Goal: Task Accomplishment & Management: Use online tool/utility

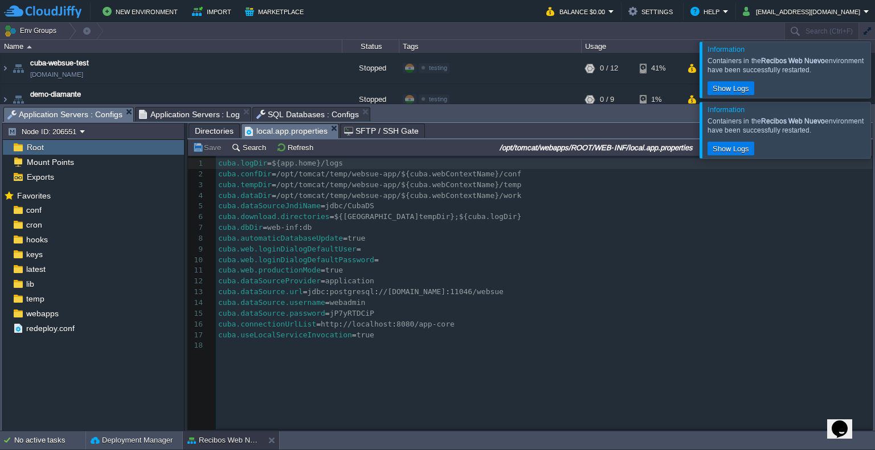
scroll to position [3, 0]
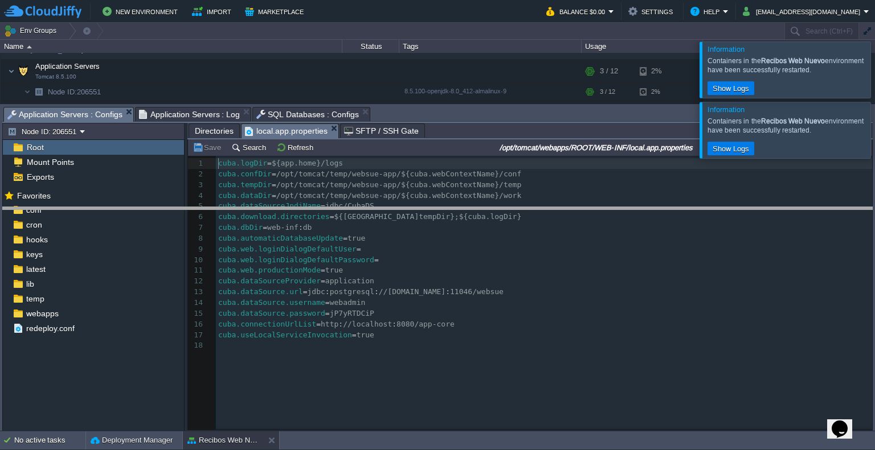
drag, startPoint x: 429, startPoint y: 119, endPoint x: 437, endPoint y: 220, distance: 101.1
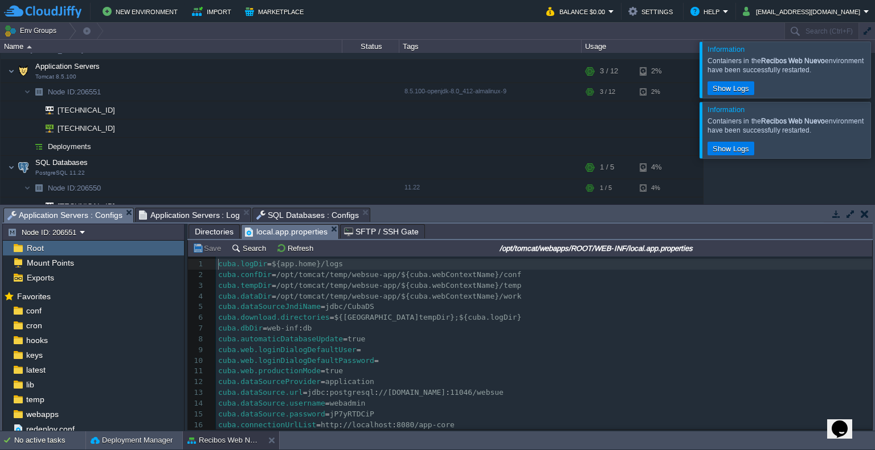
click at [874, 63] on div at bounding box center [888, 70] width 0 height 56
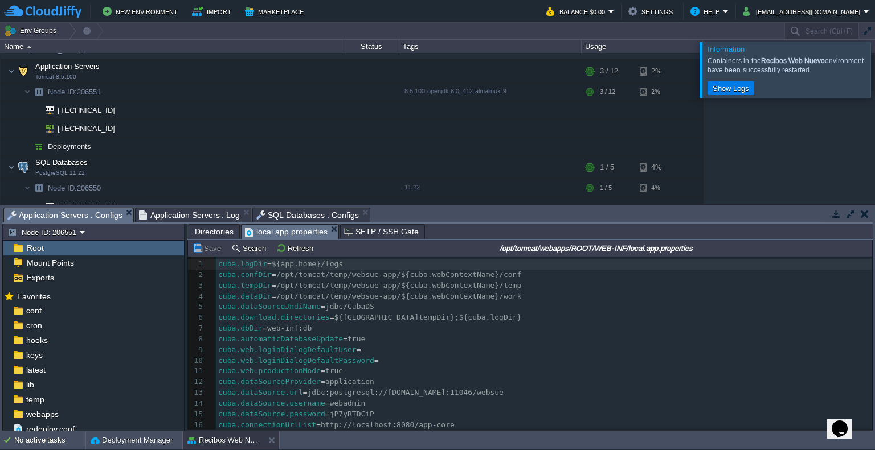
click at [862, 118] on div "cuba-websue-test [DOMAIN_NAME] Stopped testing Edit RAM 0% CPU 0% 0 / 12 41% de…" at bounding box center [437, 128] width 875 height 151
click at [874, 79] on div at bounding box center [888, 70] width 0 height 56
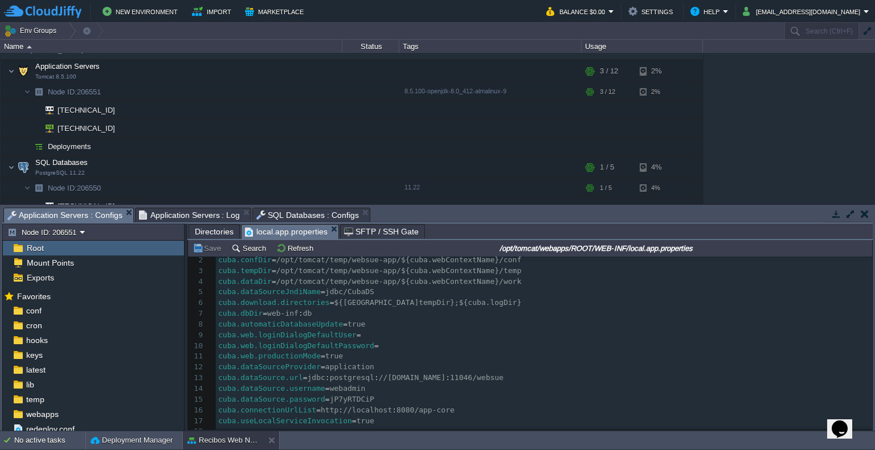
scroll to position [24, 0]
click at [280, 250] on button "Refresh" at bounding box center [296, 248] width 40 height 10
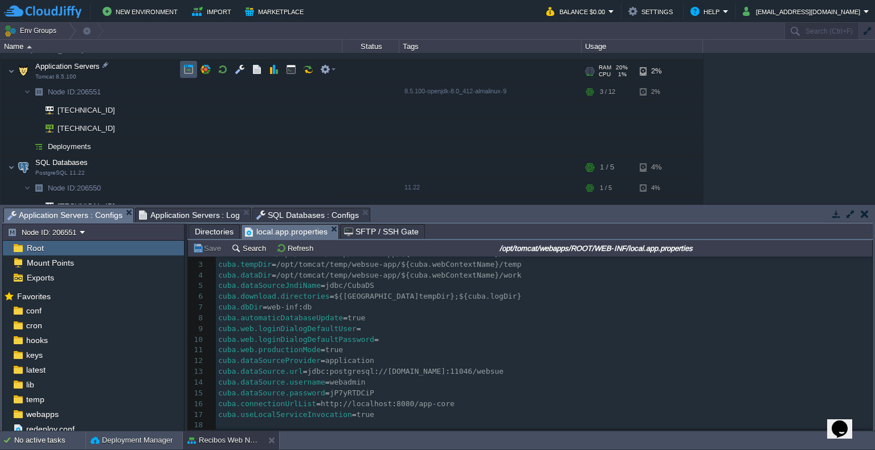
click at [191, 71] on button "button" at bounding box center [188, 69] width 10 height 10
click at [347, 382] on span "webadmin" at bounding box center [348, 382] width 36 height 9
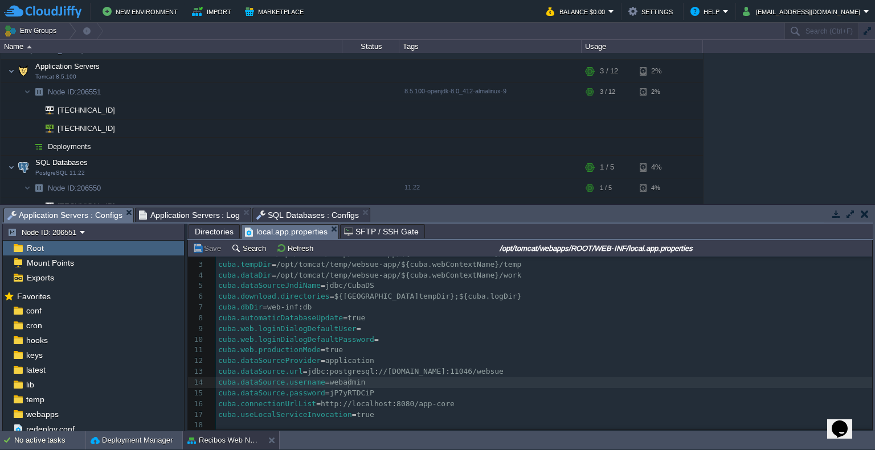
type textarea "webadmin"
click at [346, 388] on div "x 1 cuba.logDir = ${app.home}/logs 2 cuba.confDir = /opt/tomcat/temp/websue-app…" at bounding box center [544, 334] width 656 height 193
type textarea "jP7yRTDCiP"
click at [228, 69] on td at bounding box center [222, 69] width 17 height 17
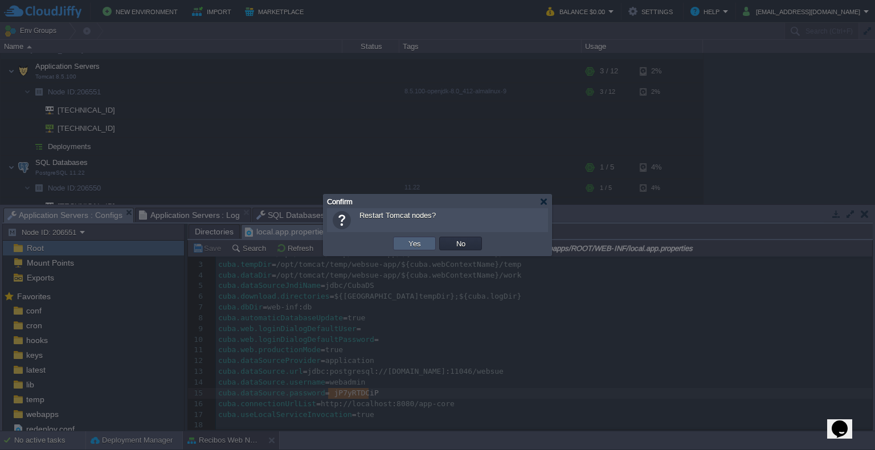
click at [419, 248] on button "Yes" at bounding box center [414, 244] width 19 height 10
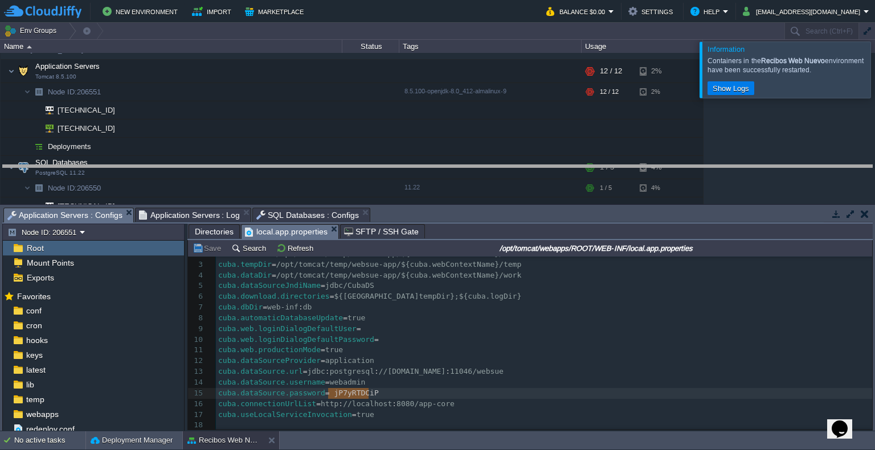
drag, startPoint x: 473, startPoint y: 220, endPoint x: 472, endPoint y: 188, distance: 31.9
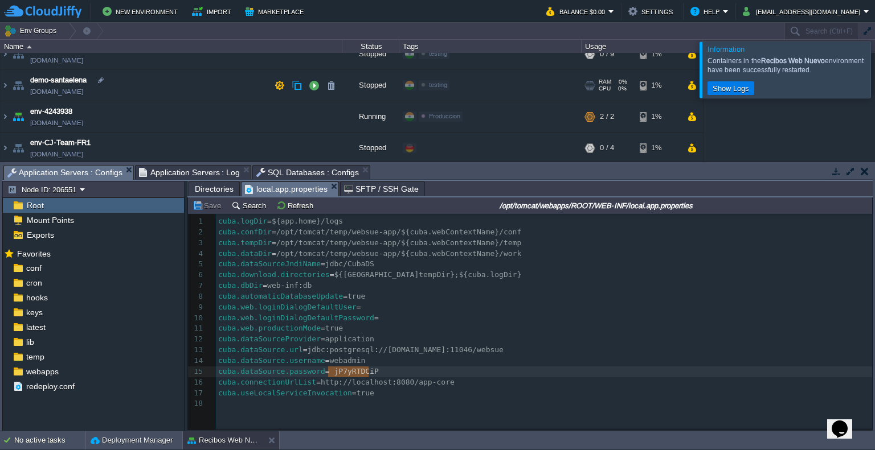
scroll to position [0, 0]
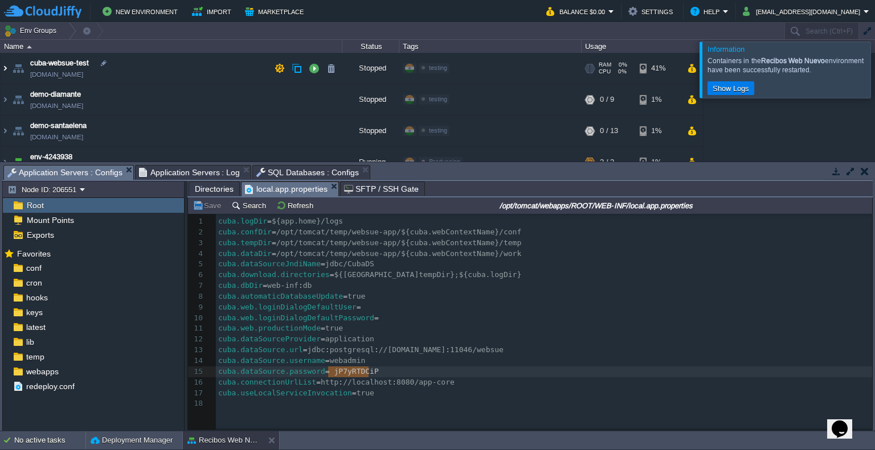
click at [2, 63] on img at bounding box center [5, 68] width 9 height 31
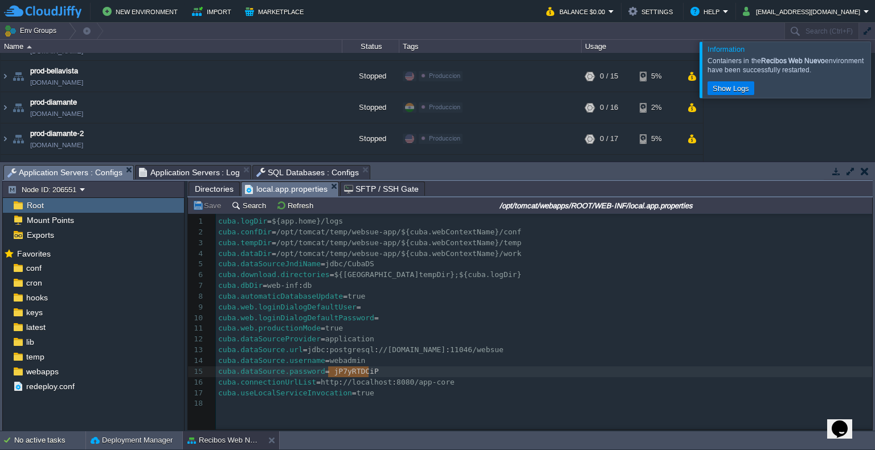
scroll to position [602, 0]
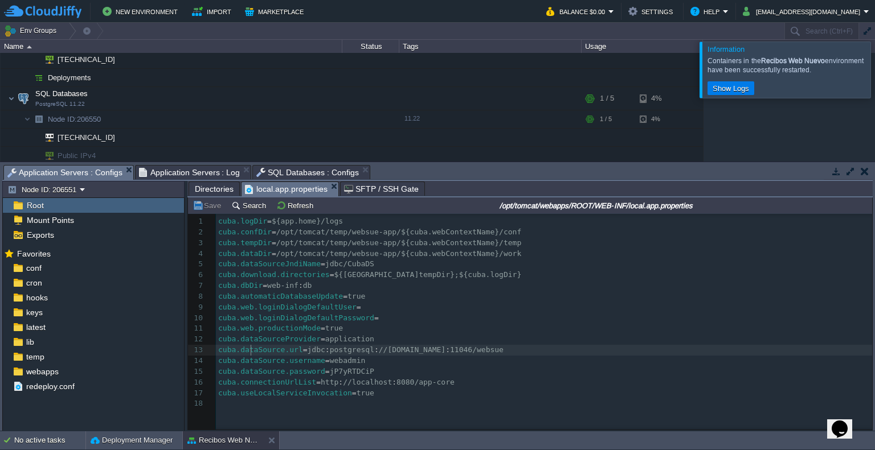
click at [249, 350] on span "cuba.dataSource.url" at bounding box center [260, 350] width 85 height 9
click at [577, 355] on div "x 1 cuba.logDir = ${app.home}/logs 2 cuba.confDir = /opt/tomcat/temp/websue-app…" at bounding box center [545, 312] width 659 height 193
type textarea "11046"
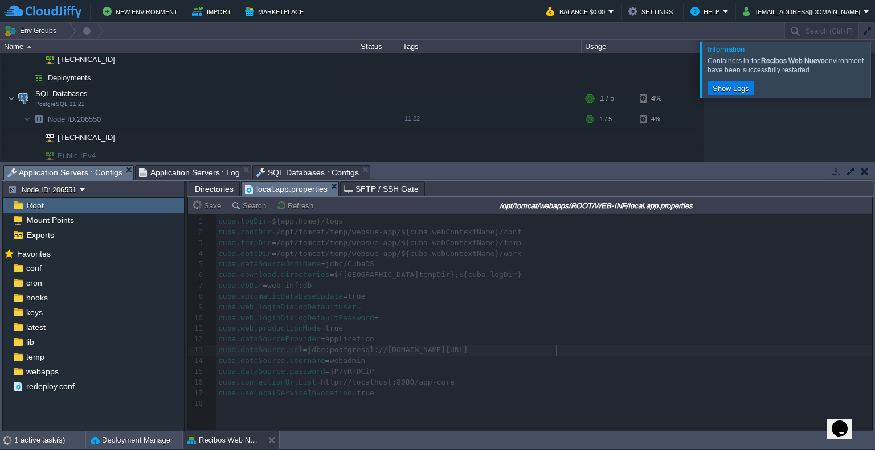
click at [192, 191] on div "Directories" at bounding box center [213, 189] width 51 height 14
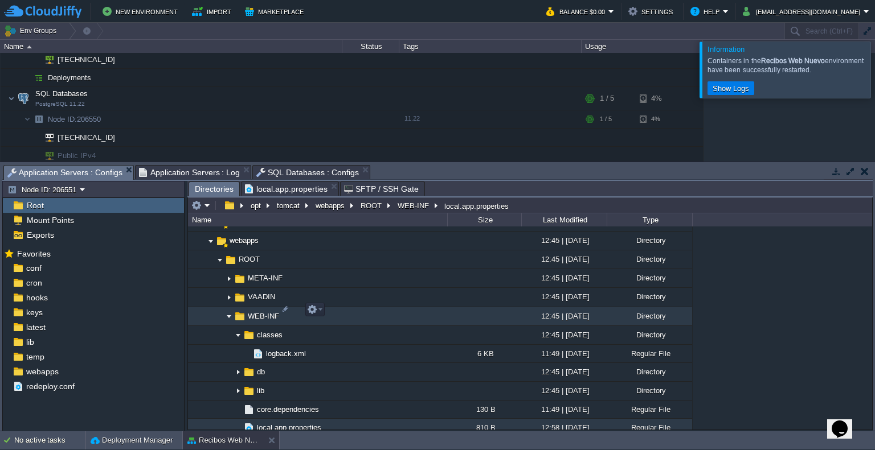
scroll to position [683, 0]
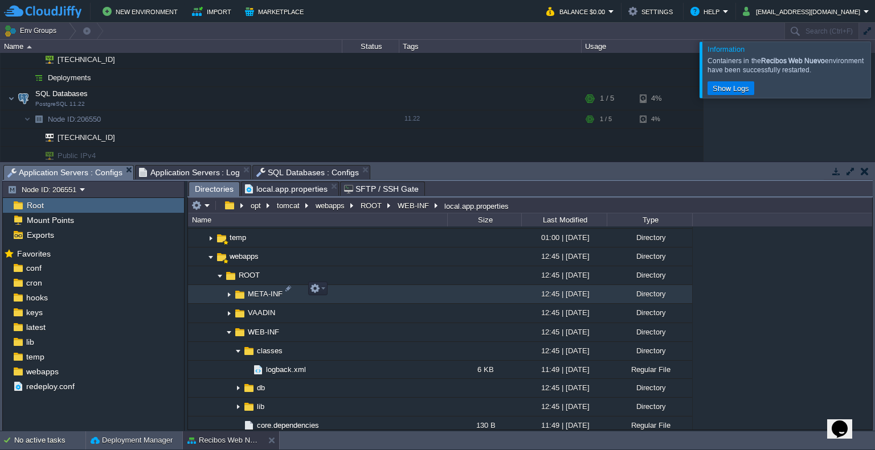
click at [231, 294] on img at bounding box center [228, 295] width 9 height 18
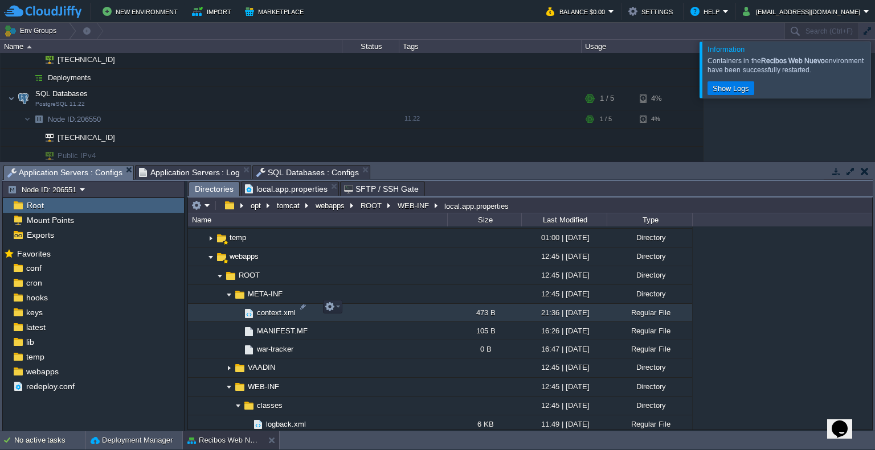
click at [262, 310] on span "context.xml" at bounding box center [276, 313] width 42 height 10
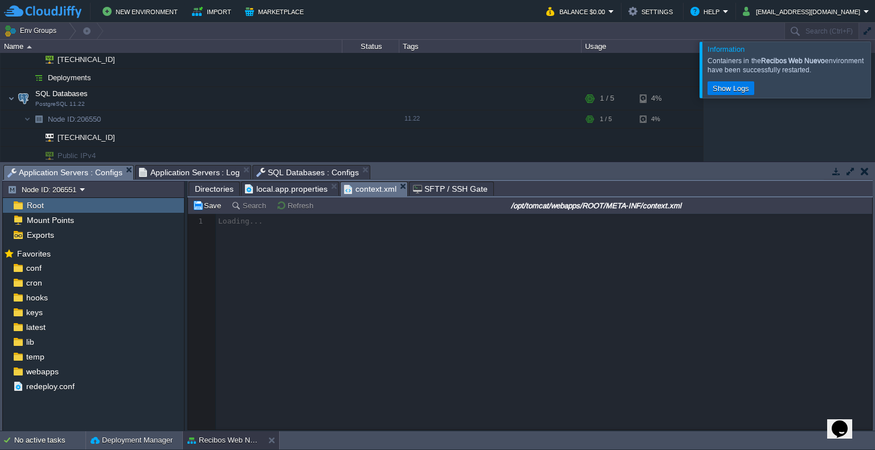
scroll to position [3, 0]
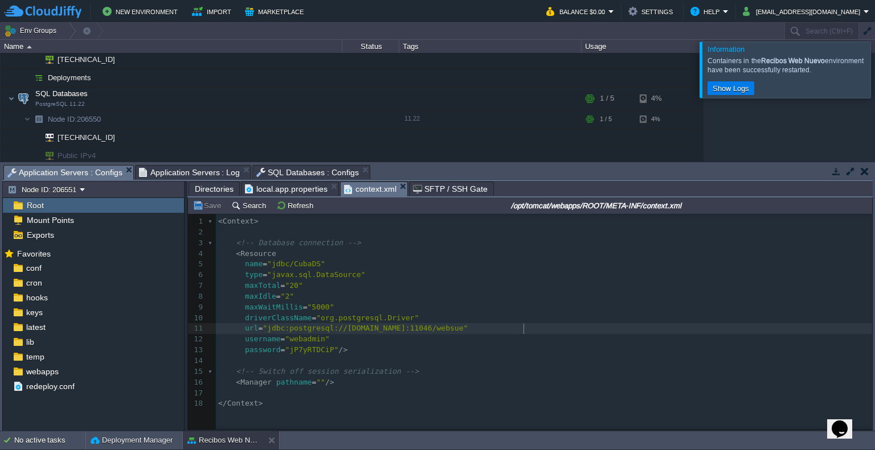
click at [467, 330] on span ""jdbc:postgresql://[DOMAIN_NAME]:11046/websue"" at bounding box center [365, 328] width 205 height 9
type textarea "11046"
click at [351, 341] on pre "username = "webadmin"" at bounding box center [545, 339] width 659 height 11
click at [439, 337] on pre "username = "webadmin"" at bounding box center [545, 339] width 659 height 11
type textarea "11046"
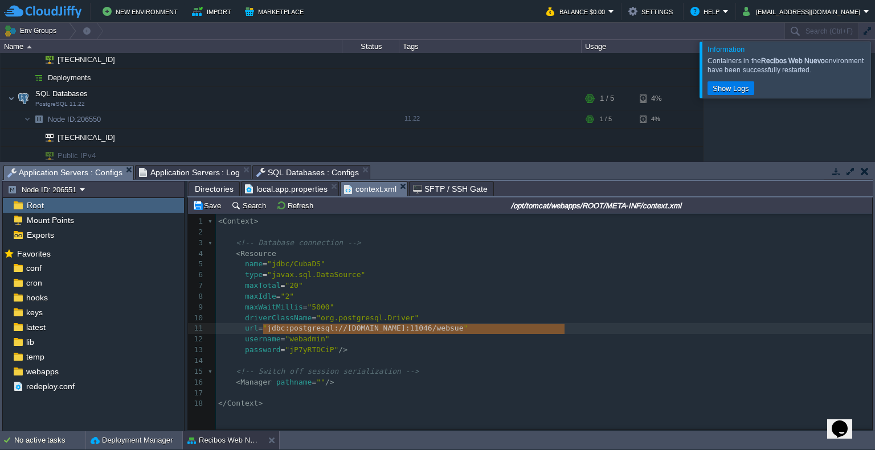
type textarea "jdbc:postgresql://[DOMAIN_NAME]:11046/websue"
drag, startPoint x: 563, startPoint y: 330, endPoint x: 265, endPoint y: 334, distance: 297.8
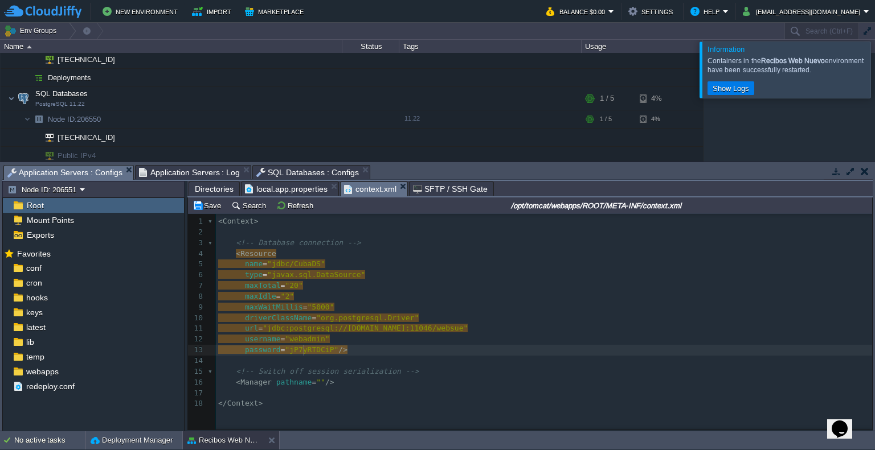
type textarea "jP7yRTDCiP"
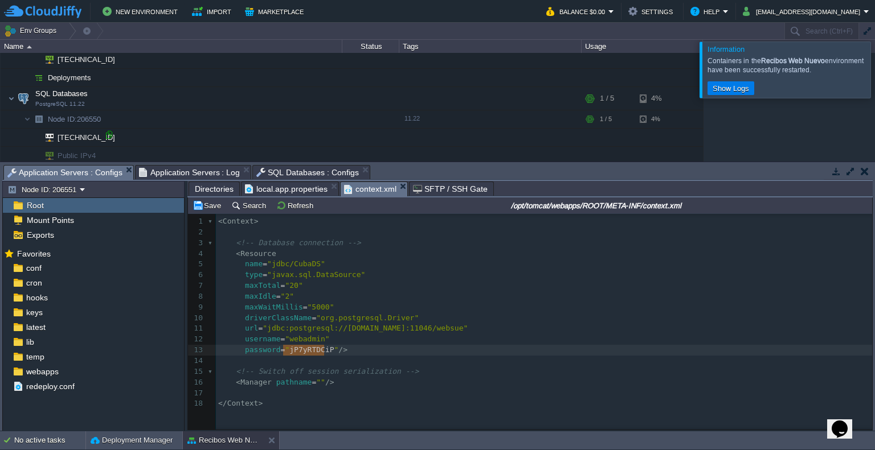
click at [111, 136] on div at bounding box center [109, 135] width 10 height 10
click at [332, 333] on div "xxxxxxxxxx 1 < Context > 2 ​ 3 <!-- Database connection --> 4 < Resource 5 name…" at bounding box center [545, 312] width 659 height 193
click at [334, 332] on span ""jdbc:postgresql://[DOMAIN_NAME]:11046/websue"" at bounding box center [365, 328] width 205 height 9
click at [337, 329] on div "xxxxxxxxxx 1 < Context > 2 ​ 3 <!-- Database connection --> 4 < Resource 5 name…" at bounding box center [545, 312] width 659 height 193
type textarea "[DOMAIN_NAME]"
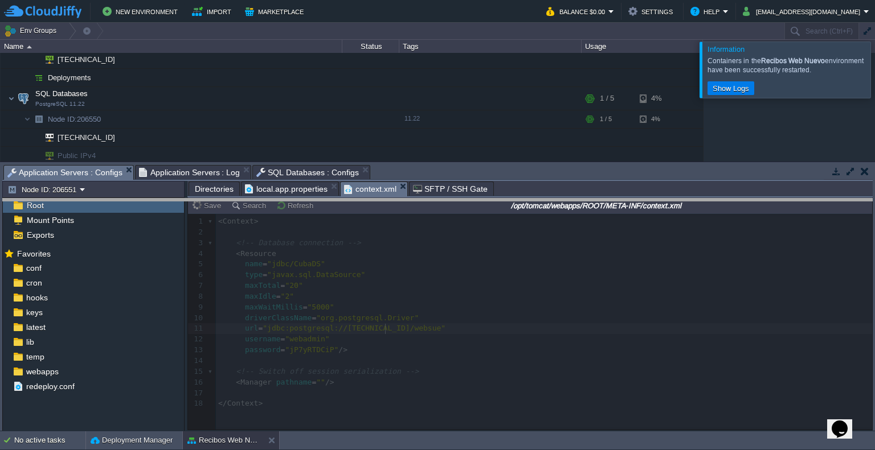
drag, startPoint x: 405, startPoint y: 166, endPoint x: 385, endPoint y: 249, distance: 86.0
click at [385, 249] on body "New Environment Import Marketplace Bonus $0.00 Upgrade Account Balance $0.00 Se…" at bounding box center [437, 225] width 875 height 450
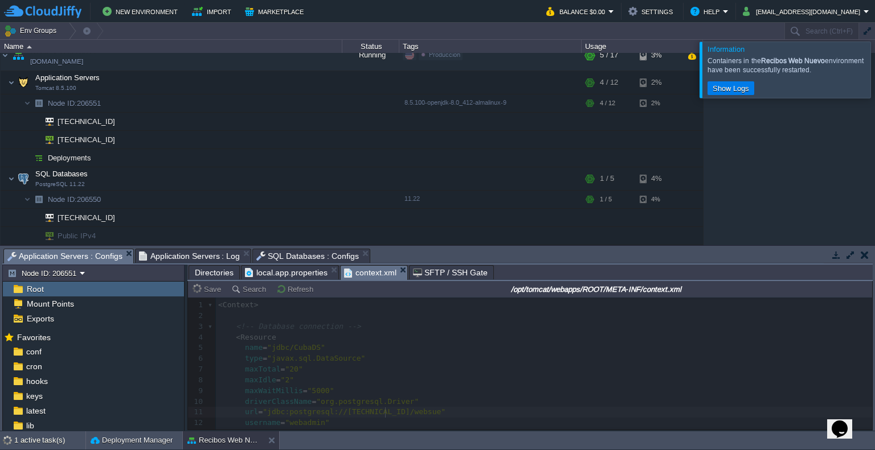
scroll to position [518, 0]
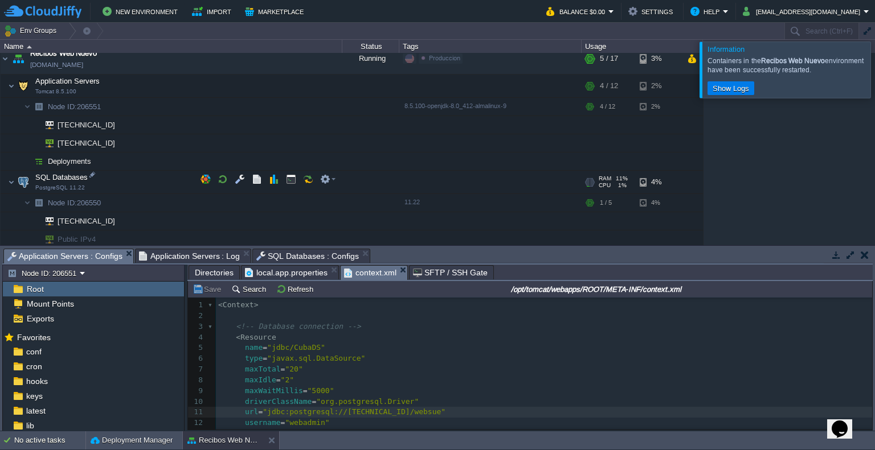
click at [339, 180] on td "SQL Databases PostgreSQL 11.22" at bounding box center [172, 182] width 342 height 23
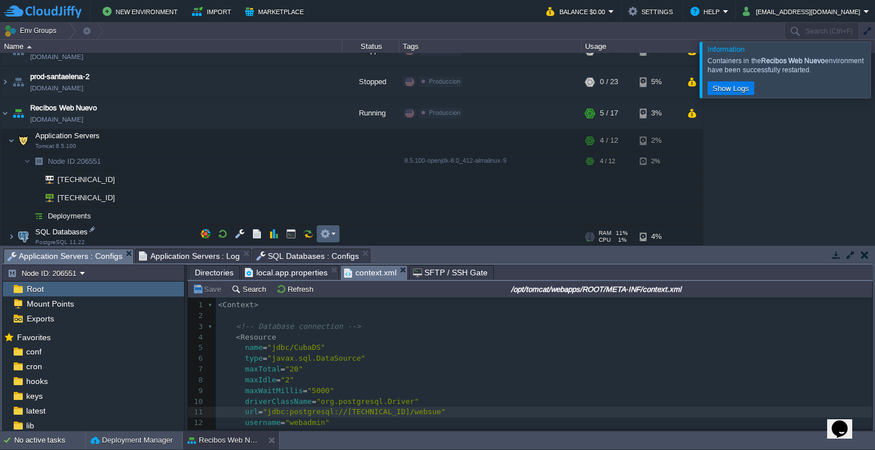
click at [322, 230] on button "button" at bounding box center [325, 234] width 10 height 10
click at [244, 105] on div "cuba-websue-test [DOMAIN_NAME] Stopped testing Edit RAM 0% CPU 0% 0 / 12 41% Ap…" at bounding box center [437, 149] width 875 height 192
click at [257, 111] on button "button" at bounding box center [262, 111] width 10 height 10
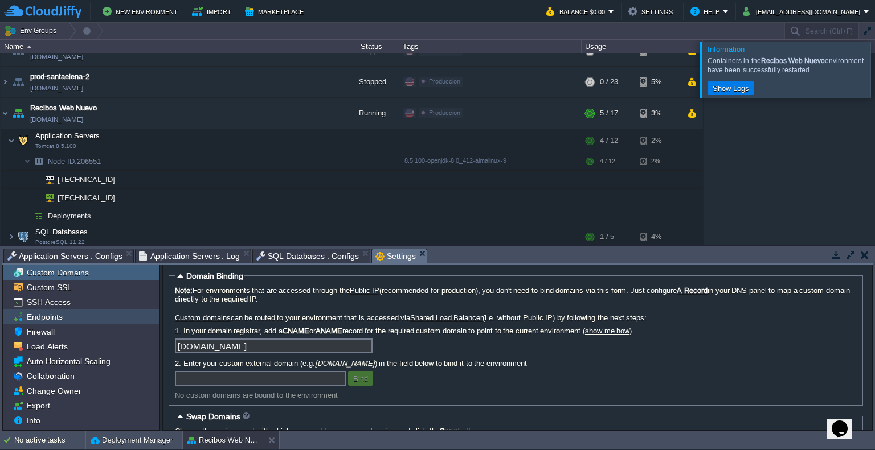
click at [44, 317] on span "Endpoints" at bounding box center [44, 317] width 40 height 10
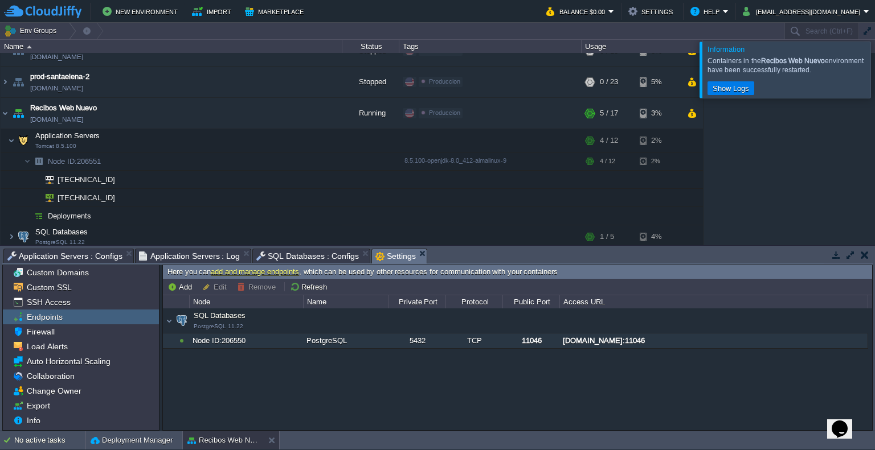
click at [271, 339] on div "Node ID: 206550" at bounding box center [246, 341] width 113 height 15
click at [416, 341] on div "5432" at bounding box center [417, 341] width 56 height 15
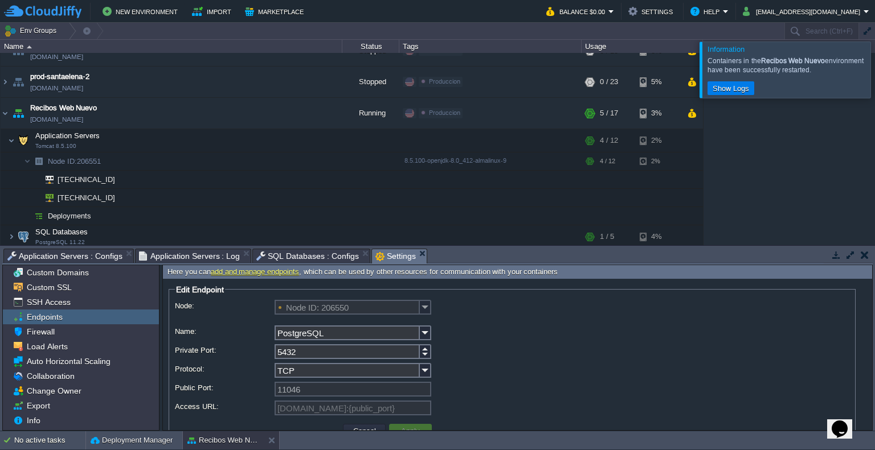
click at [319, 347] on input "5432" at bounding box center [346, 351] width 145 height 15
type input "5435"
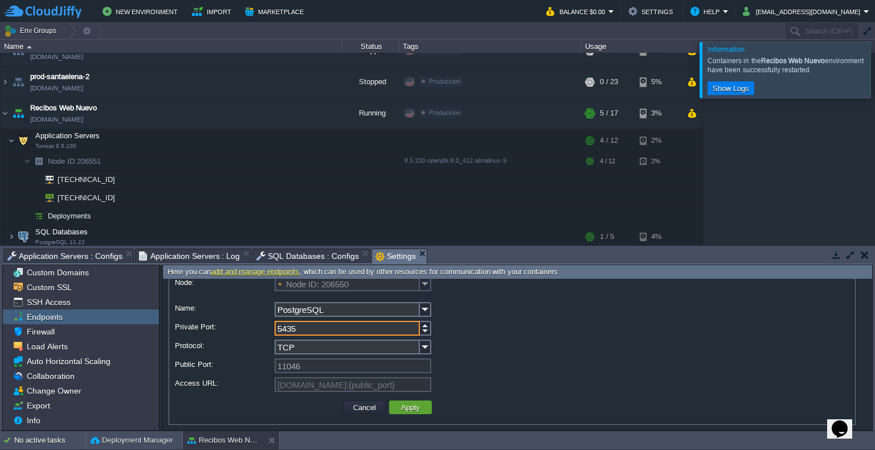
scroll to position [30, 0]
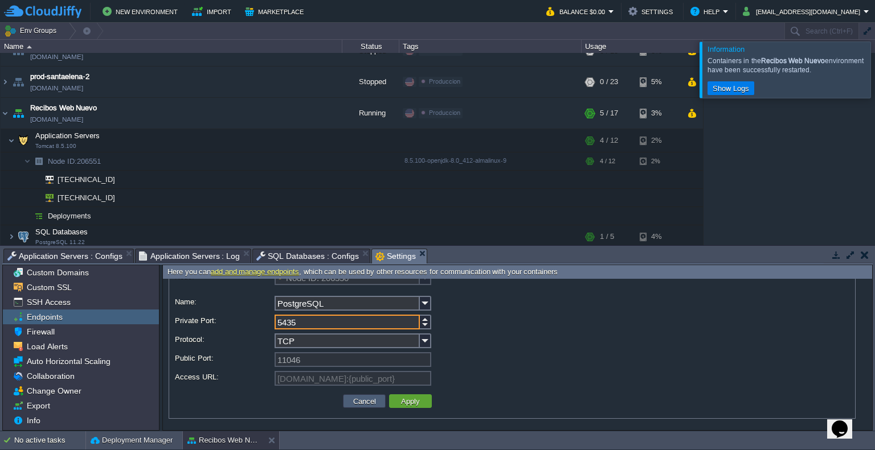
click at [379, 399] on td "Cancel" at bounding box center [364, 402] width 43 height 14
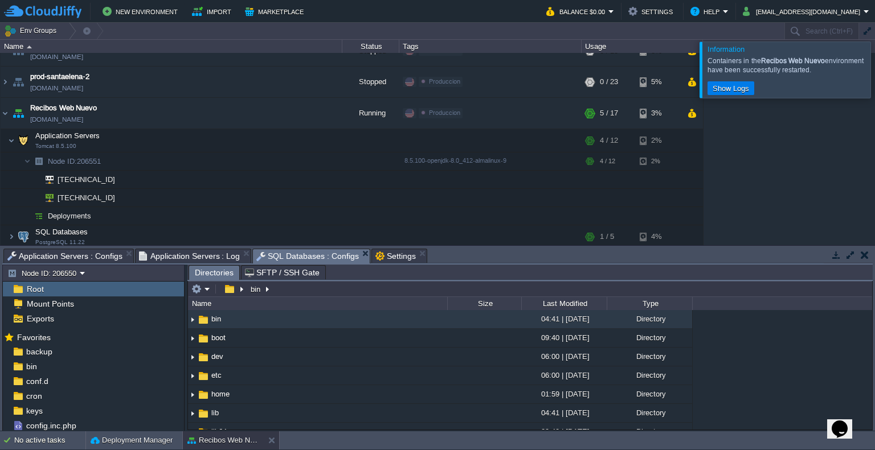
click at [282, 255] on span "SQL Databases : Configs" at bounding box center [307, 256] width 102 height 14
click at [194, 255] on span "Application Servers : Log" at bounding box center [189, 256] width 101 height 14
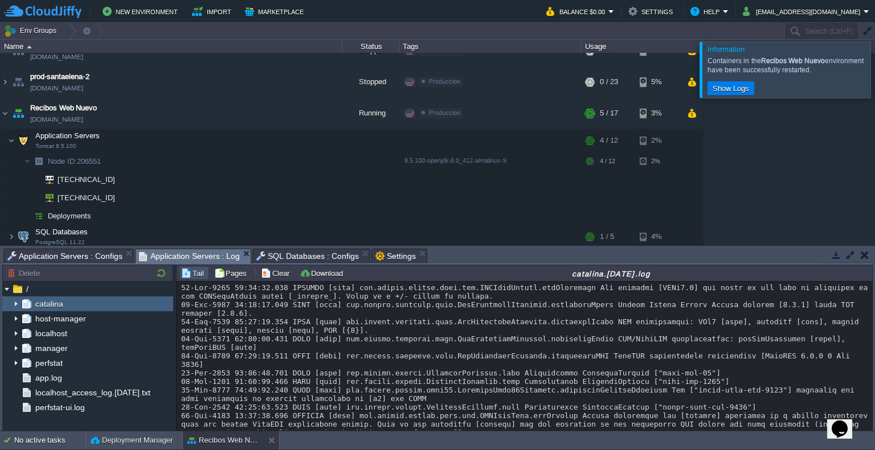
click at [294, 253] on span "SQL Databases : Configs" at bounding box center [307, 256] width 102 height 14
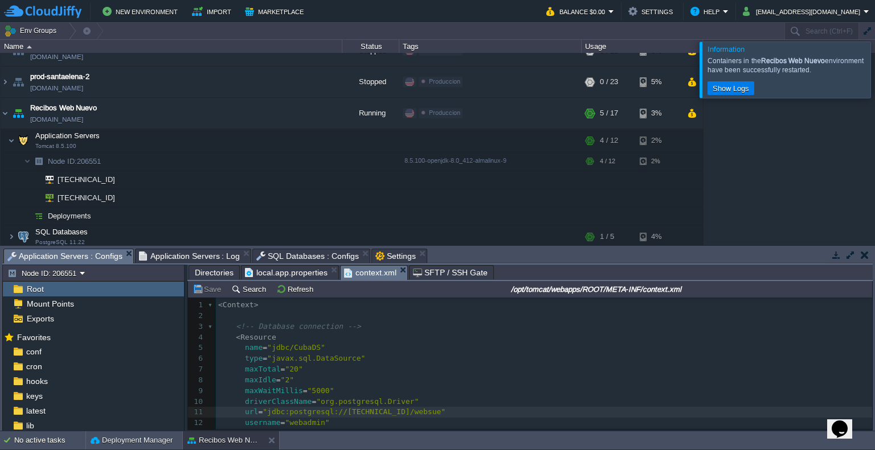
click at [96, 256] on span "Application Servers : Configs" at bounding box center [64, 256] width 115 height 14
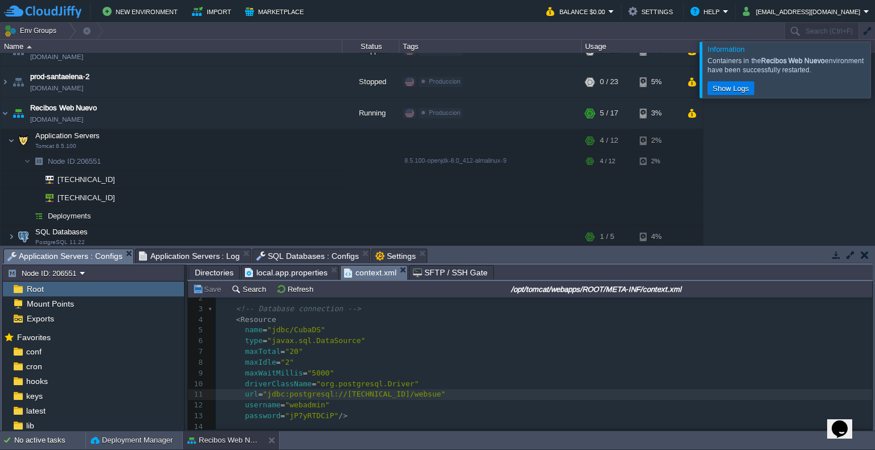
scroll to position [57, 0]
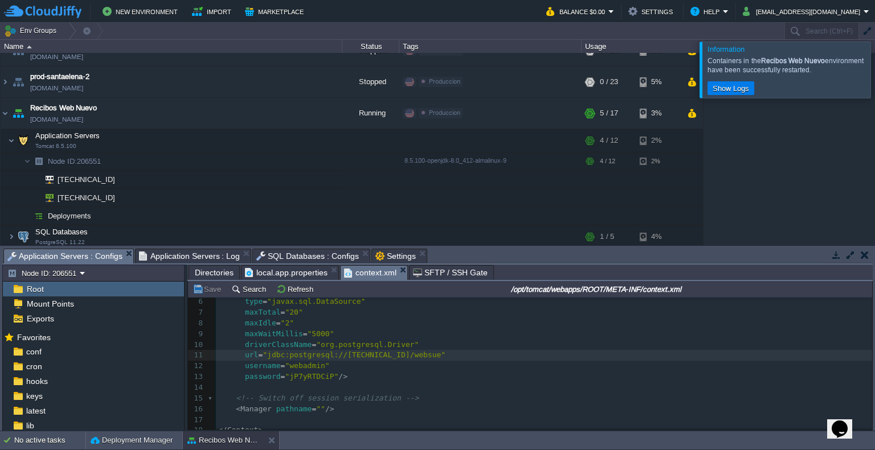
click at [396, 362] on div "xxxxxxxxxx 1 < Context > 2 ​ 3 <!-- Database connection --> 4 < Resource 5 name…" at bounding box center [544, 339] width 656 height 193
type textarea "11046"
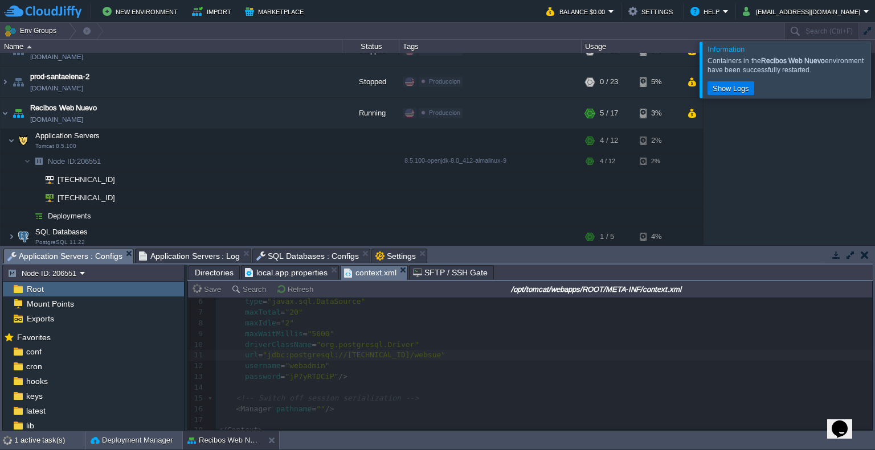
click at [874, 78] on div at bounding box center [888, 70] width 0 height 56
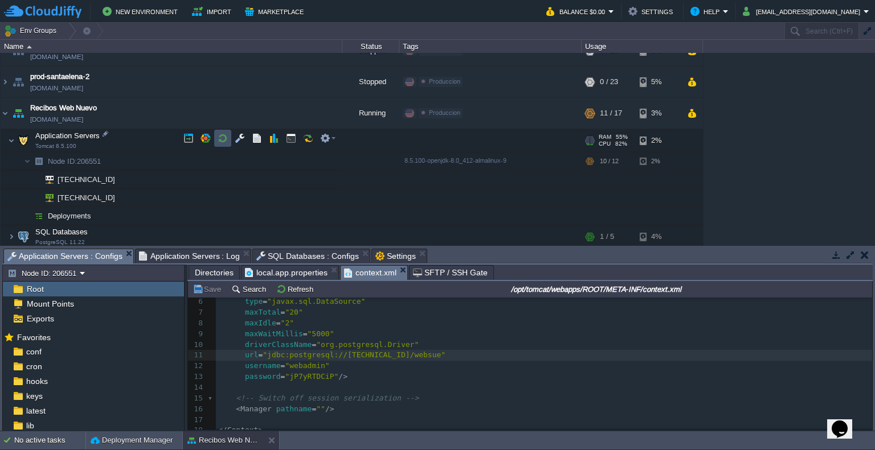
click at [223, 141] on button "button" at bounding box center [223, 138] width 10 height 10
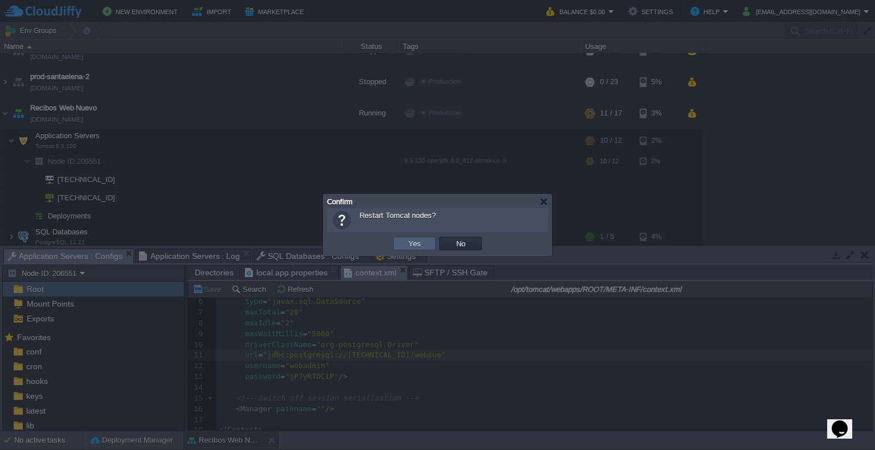
click at [404, 241] on td "Yes" at bounding box center [414, 244] width 43 height 14
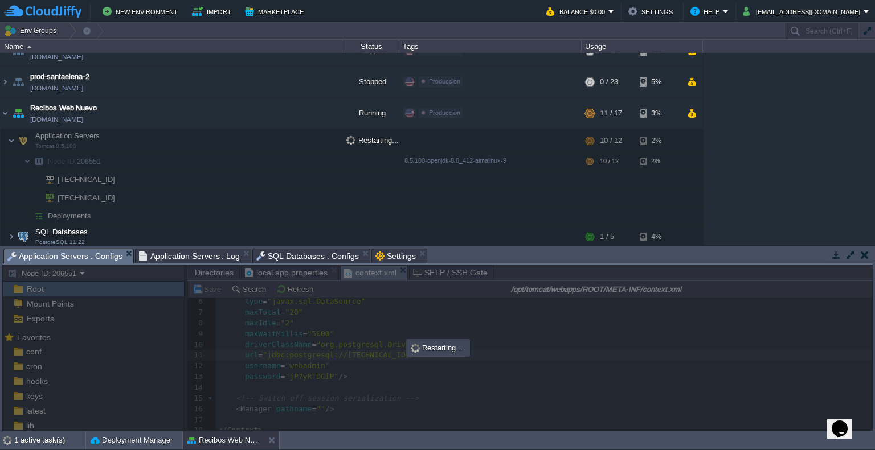
drag, startPoint x: 870, startPoint y: 204, endPoint x: 869, endPoint y: 198, distance: 6.9
click at [869, 198] on div "cuba-websue-test [DOMAIN_NAME] Stopped testing Edit RAM 0% CPU 0% 0 / 12 41% Ap…" at bounding box center [437, 149] width 875 height 192
drag, startPoint x: 764, startPoint y: 204, endPoint x: 711, endPoint y: 102, distance: 115.1
click at [764, 204] on div "cuba-websue-test [DOMAIN_NAME] Stopped testing Edit RAM 0% CPU 0% 0 / 12 41% Ap…" at bounding box center [437, 149] width 875 height 192
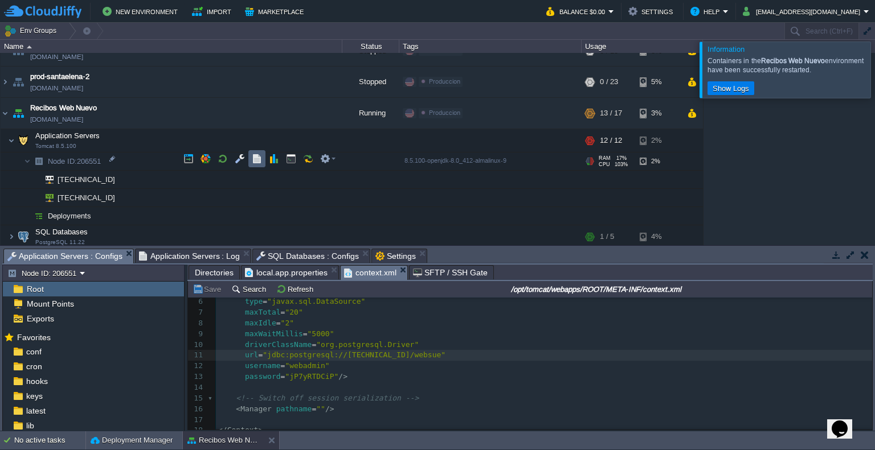
click at [261, 161] on button "button" at bounding box center [257, 159] width 10 height 10
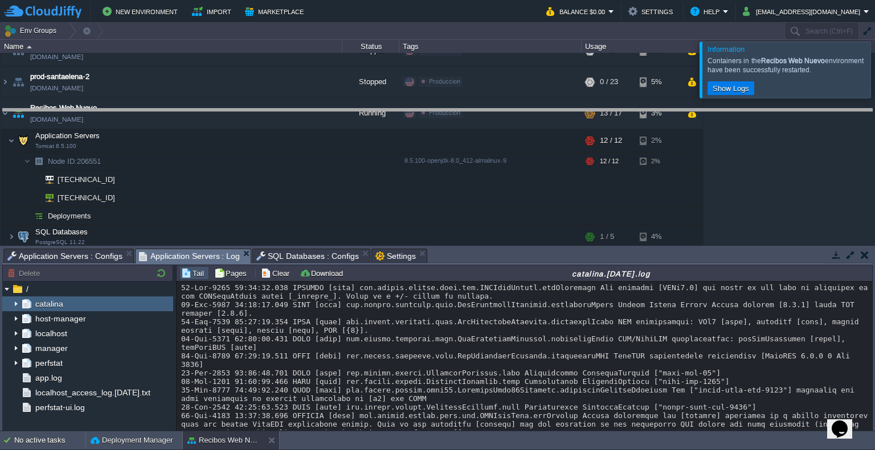
drag, startPoint x: 518, startPoint y: 258, endPoint x: 542, endPoint y: 42, distance: 217.7
click at [542, 42] on body "New Environment Import Marketplace Bonus $0.00 Upgrade Account Balance $0.00 Se…" at bounding box center [437, 225] width 875 height 450
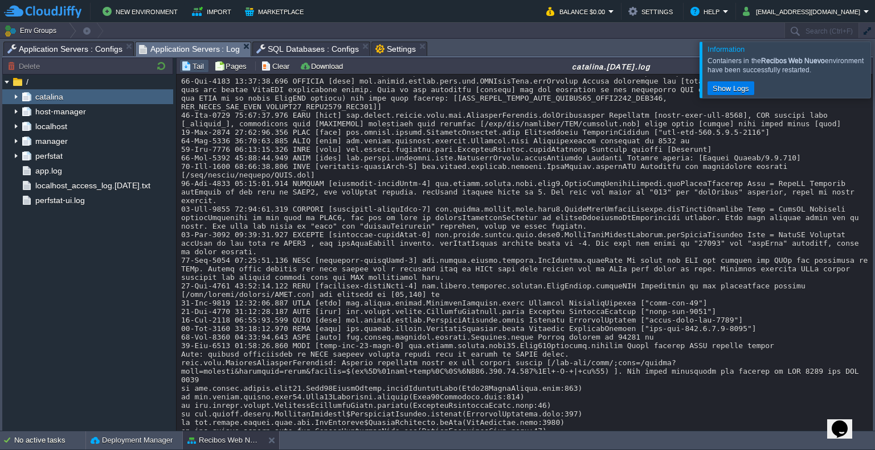
scroll to position [457, 0]
click at [55, 173] on span "app.log" at bounding box center [48, 171] width 31 height 10
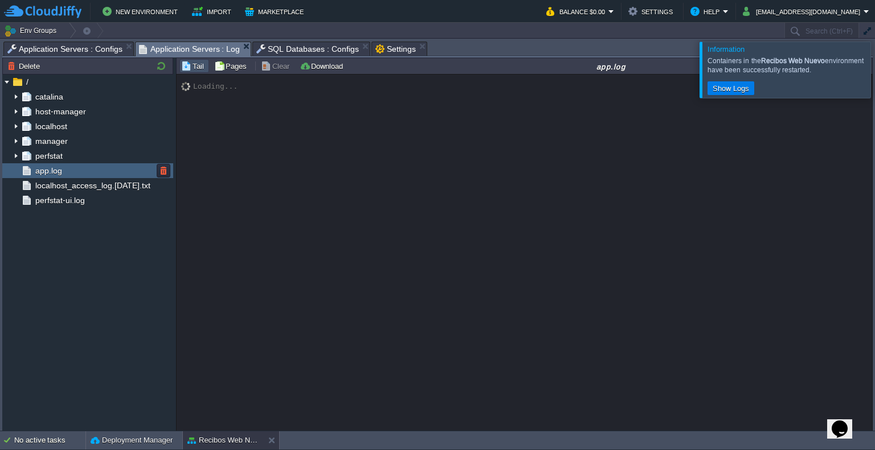
scroll to position [0, 0]
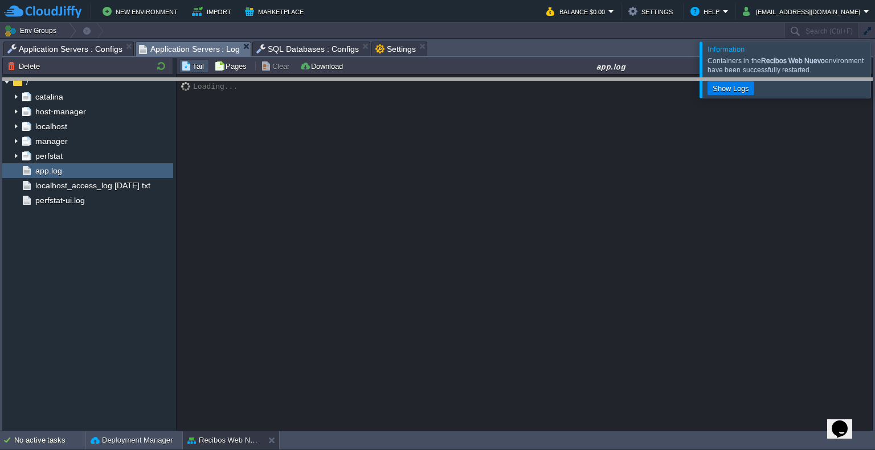
drag, startPoint x: 445, startPoint y: 52, endPoint x: 447, endPoint y: 129, distance: 76.9
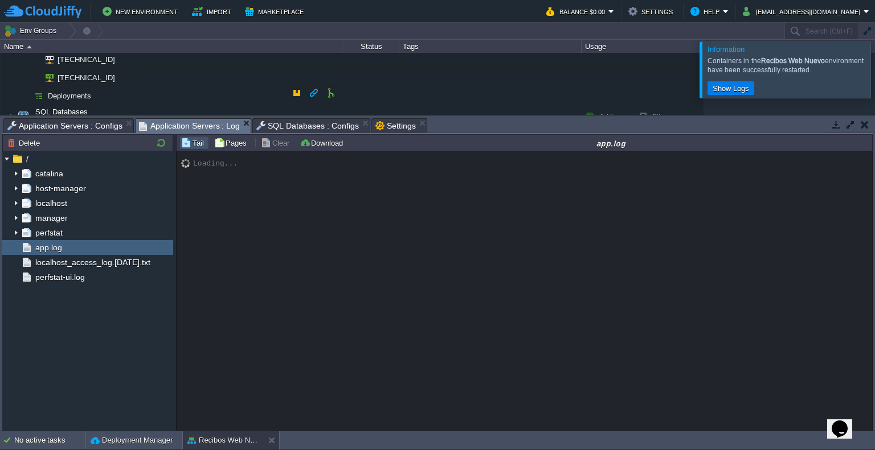
scroll to position [594, 0]
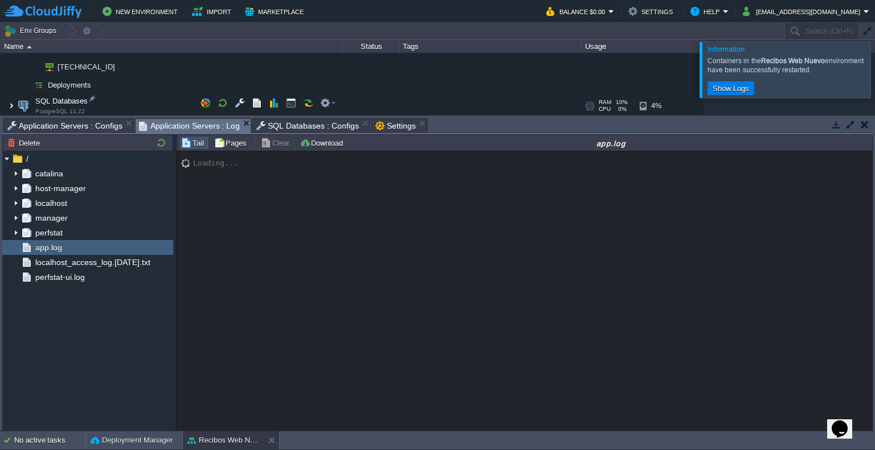
click at [13, 104] on img at bounding box center [11, 106] width 7 height 23
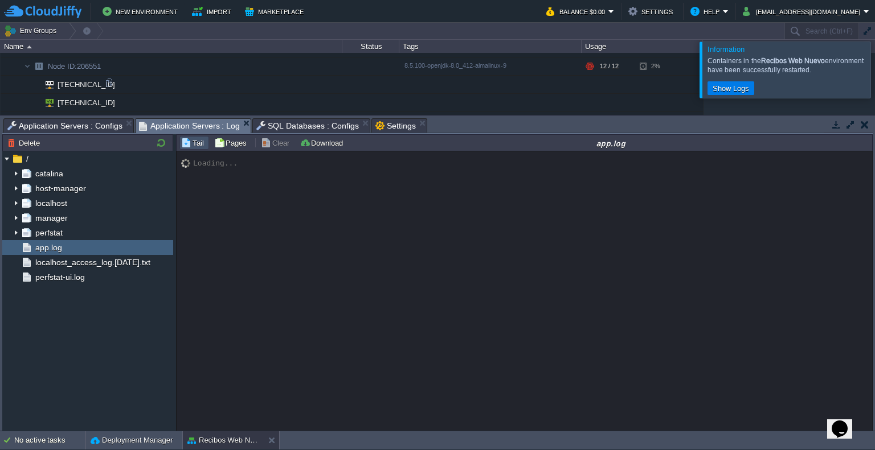
scroll to position [535, 0]
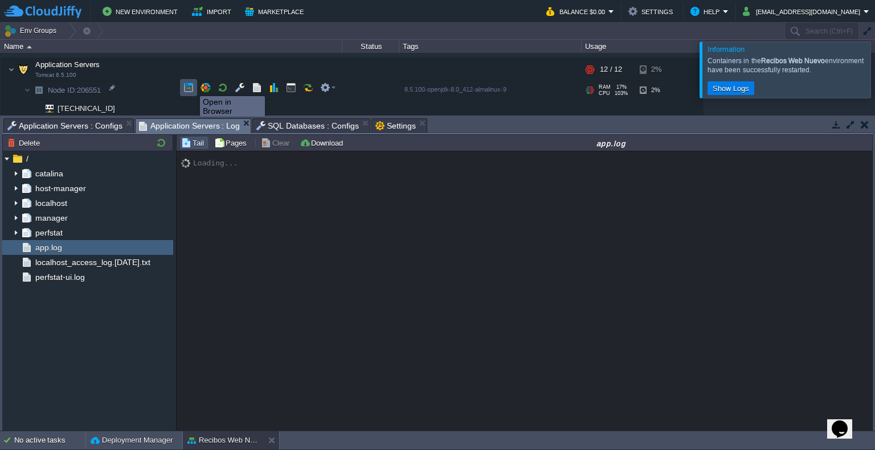
click at [191, 86] on button "button" at bounding box center [188, 88] width 10 height 10
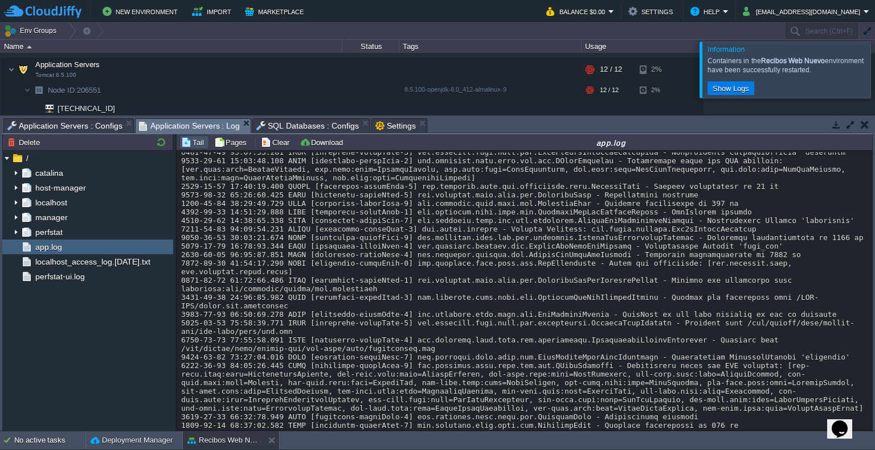
scroll to position [10547, 0]
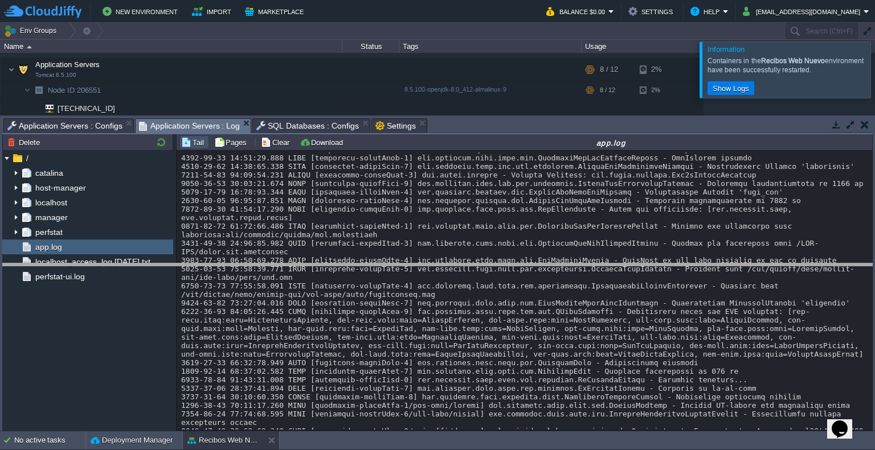
drag, startPoint x: 501, startPoint y: 122, endPoint x: 507, endPoint y: 292, distance: 169.3
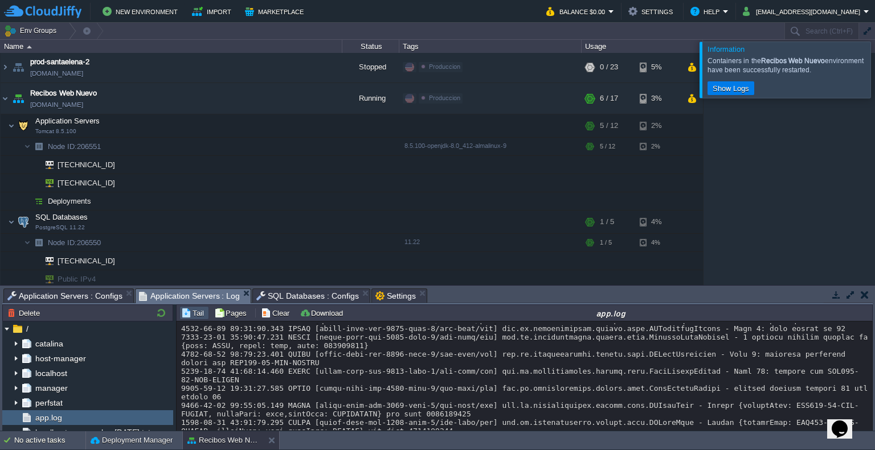
scroll to position [0, 0]
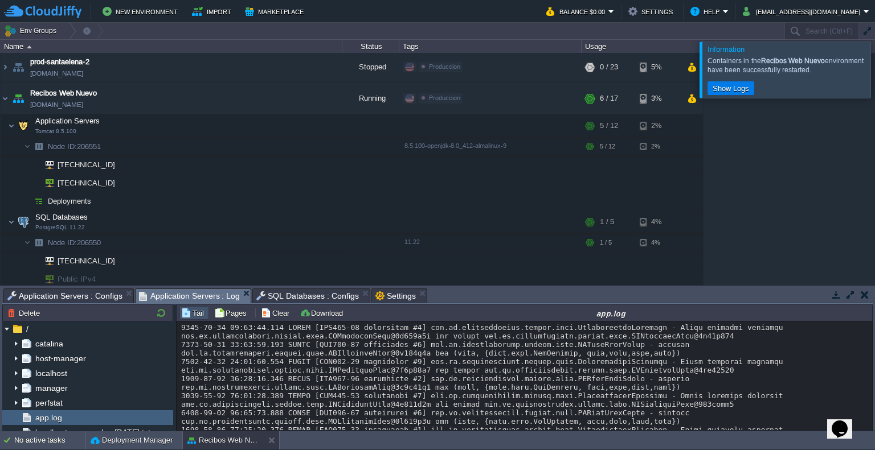
click at [874, 72] on div at bounding box center [888, 70] width 0 height 56
